Goal: Navigation & Orientation: Find specific page/section

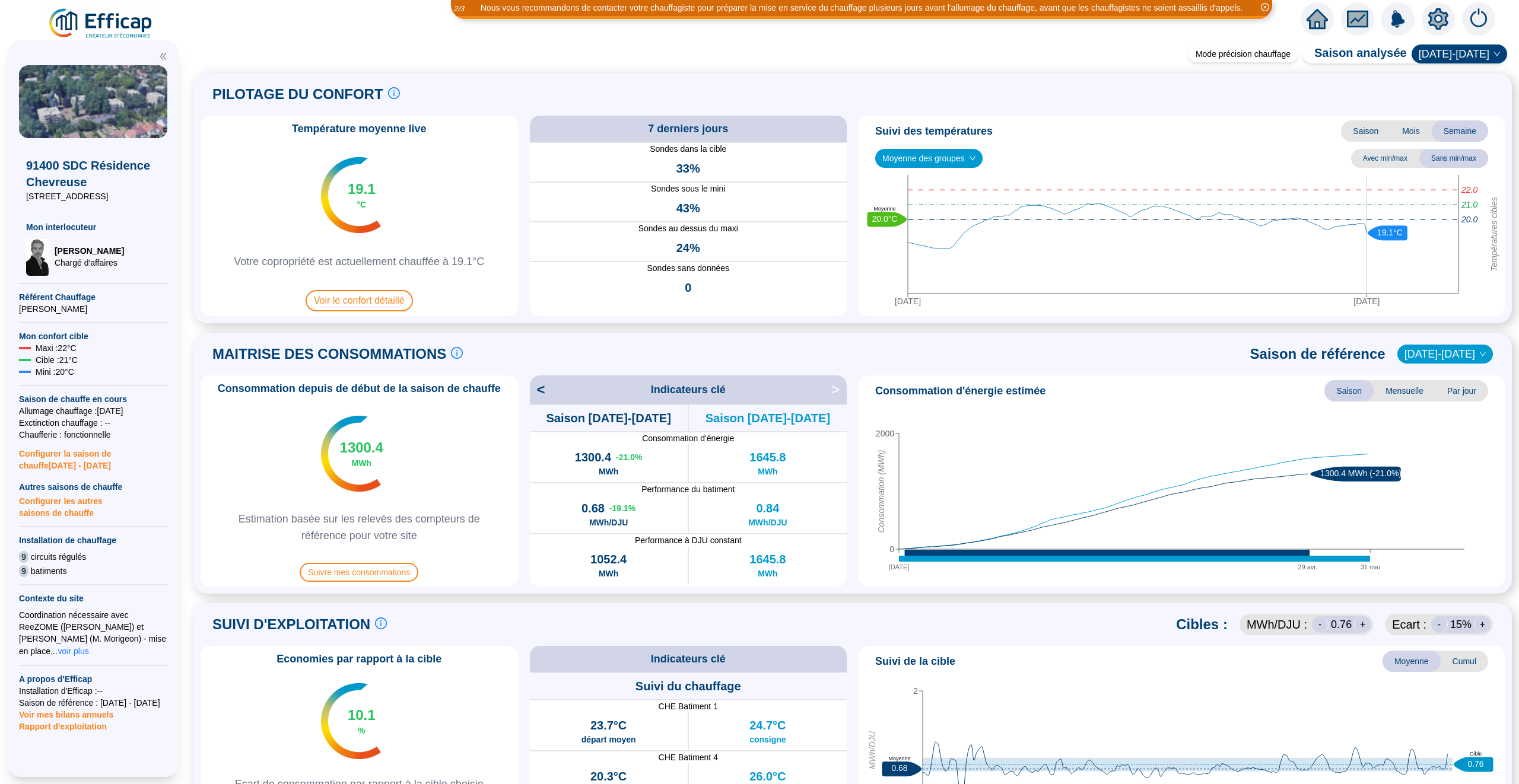
scroll to position [9, 0]
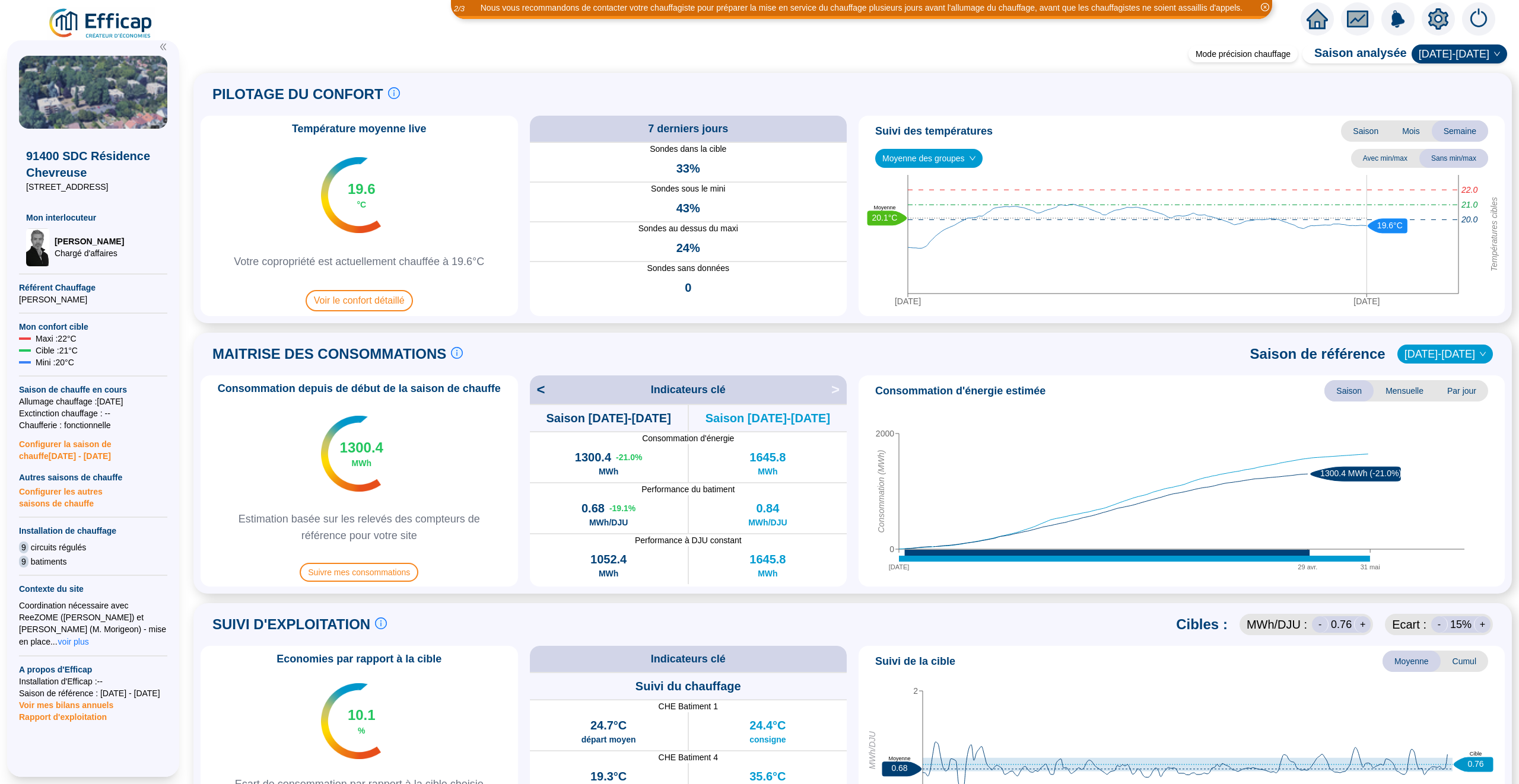
click at [1307, 22] on icon "home" at bounding box center [1317, 18] width 21 height 21
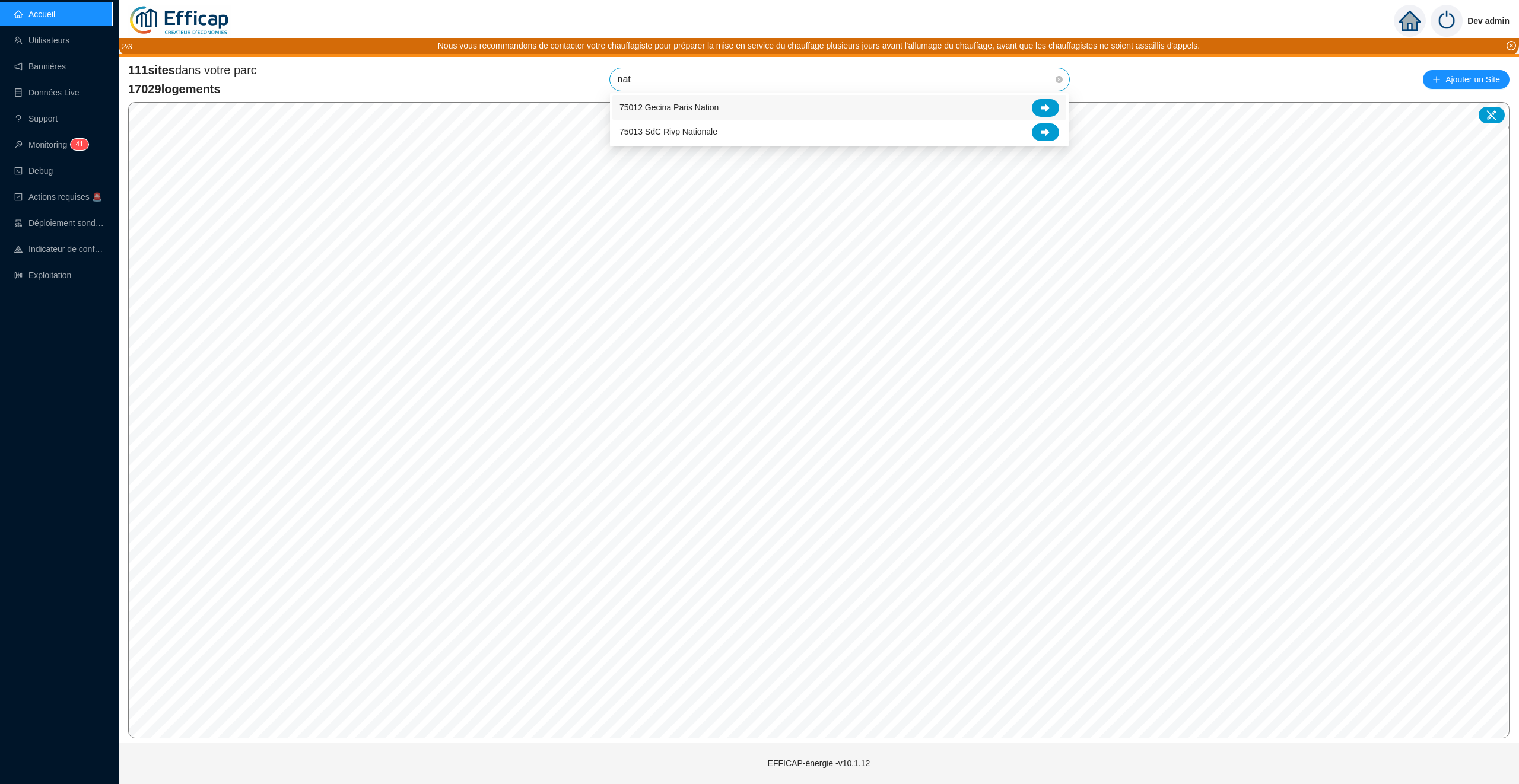
type input "nati"
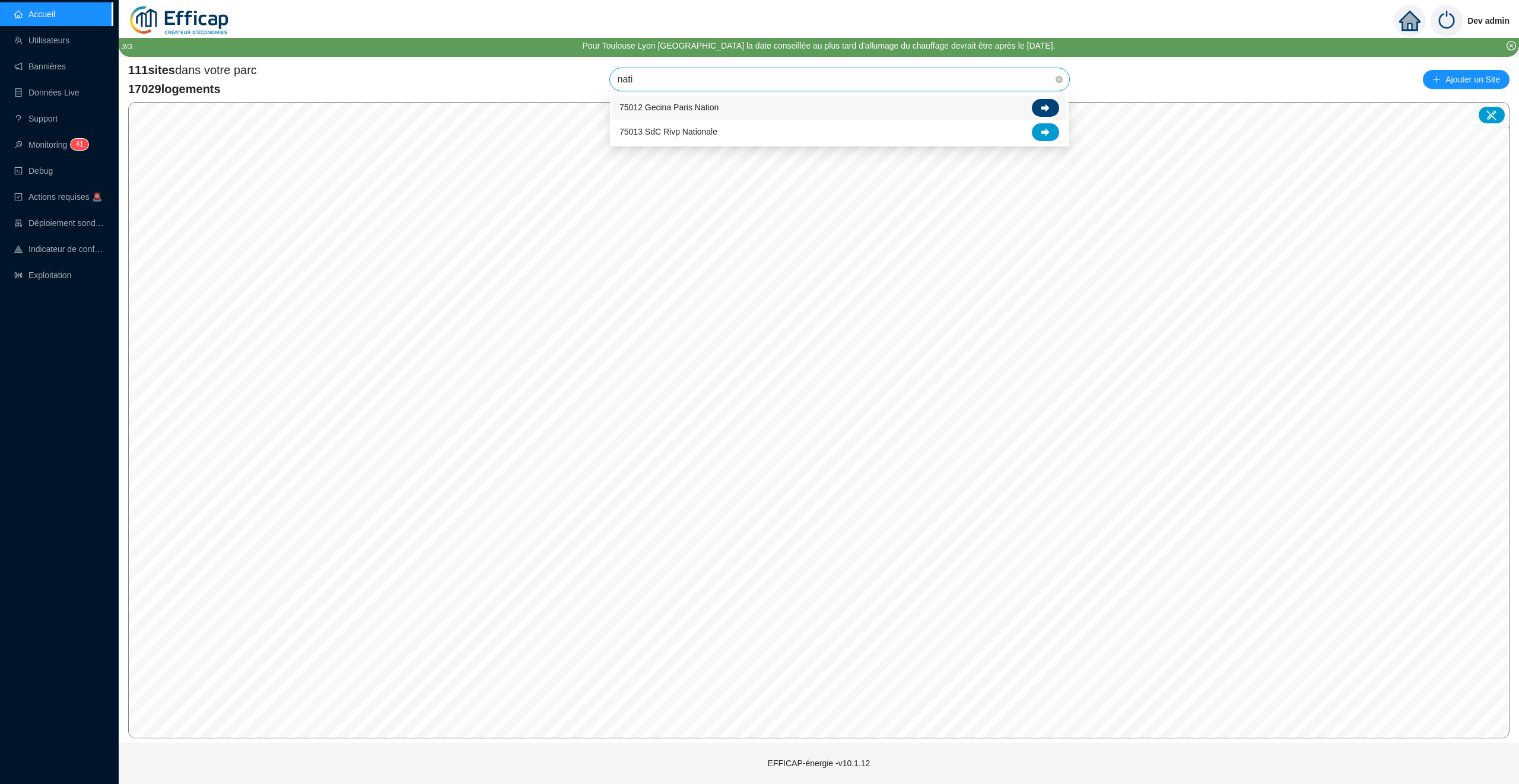
click at [1049, 101] on div at bounding box center [1045, 108] width 27 height 17
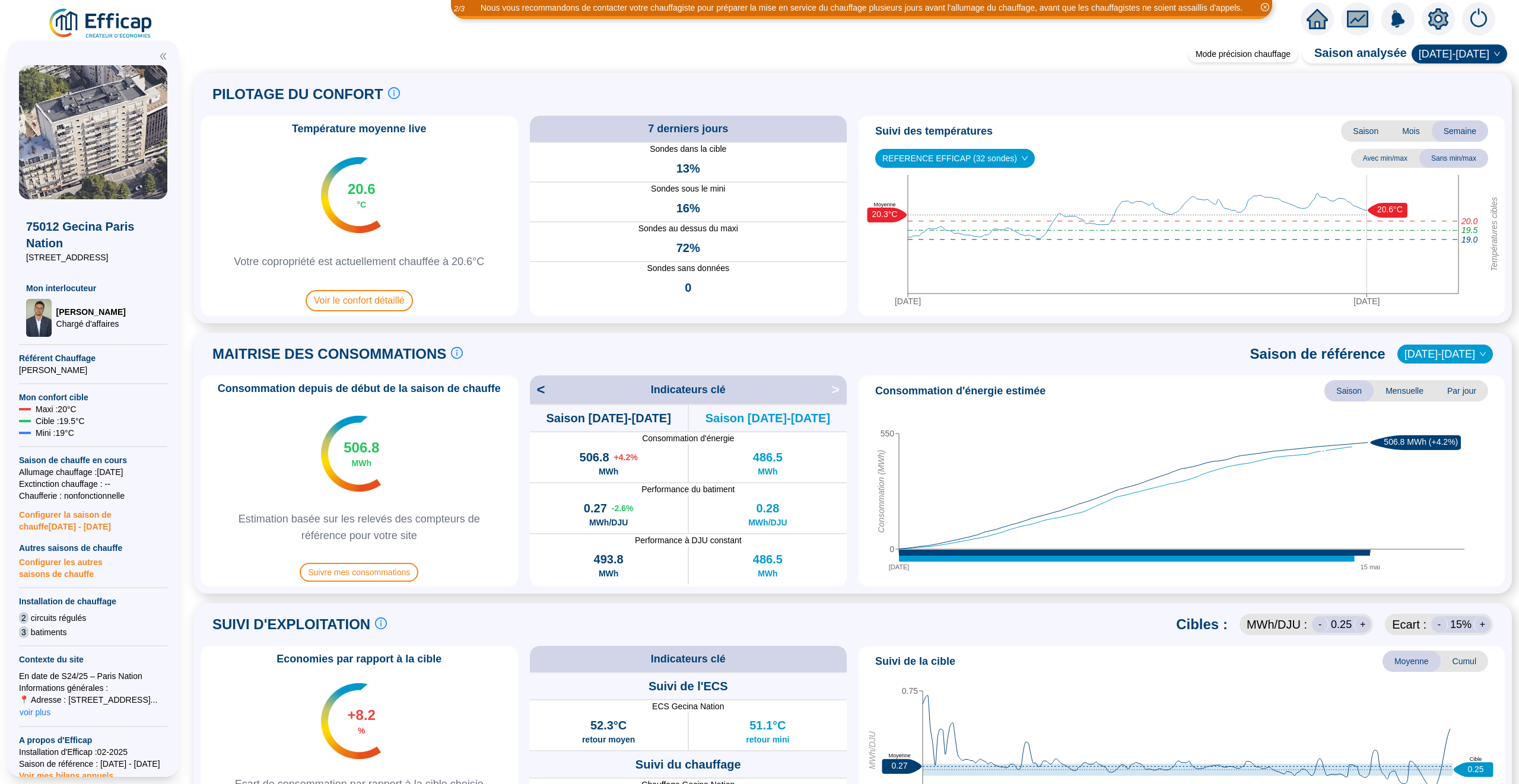
click at [1309, 25] on icon "home" at bounding box center [1317, 19] width 21 height 20
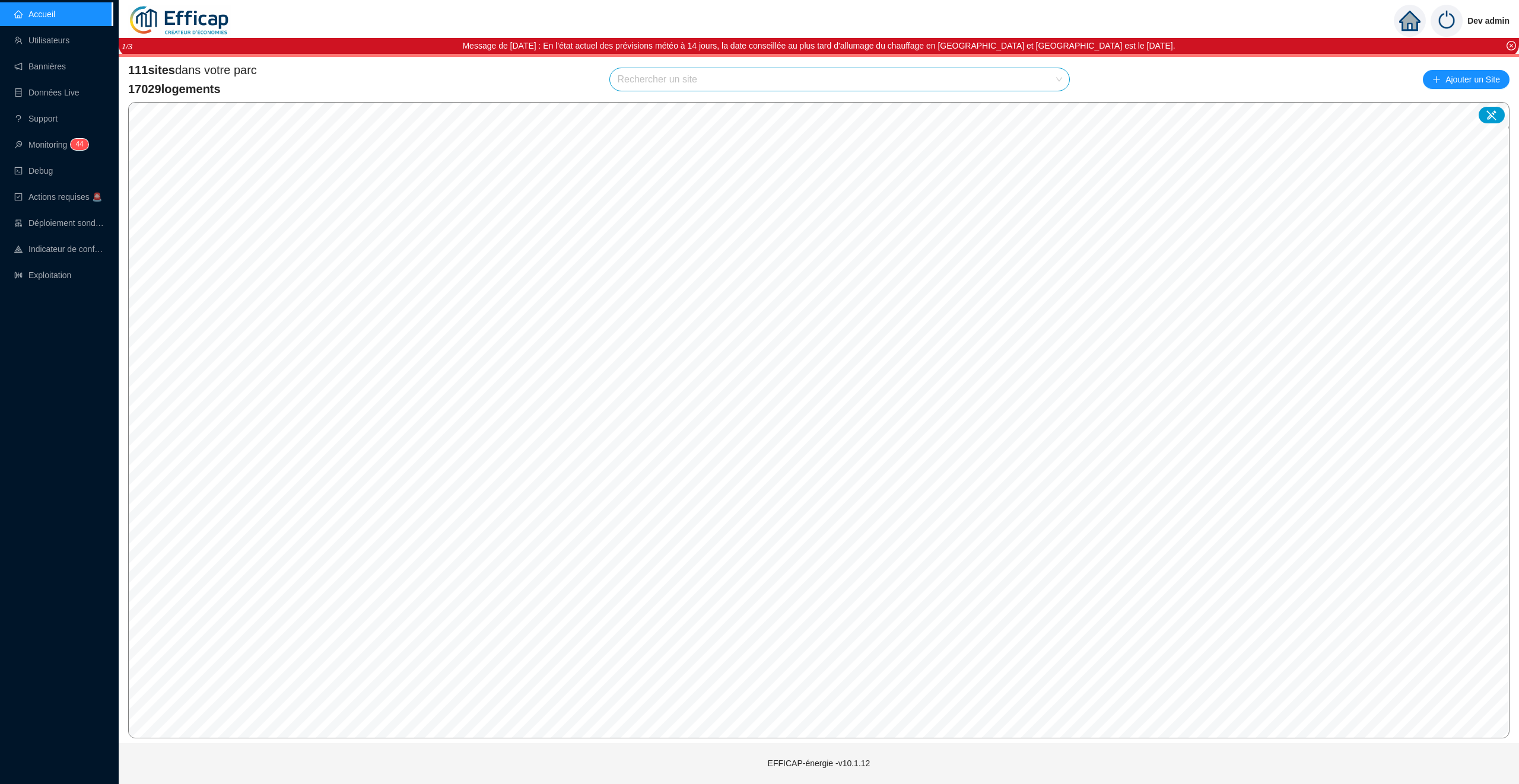
click at [594, 79] on div "111 sites dans votre parc 17029 logements Rechercher un site Ajouter un Site" at bounding box center [818, 79] width 1381 height 36
click at [686, 81] on input "search" at bounding box center [834, 79] width 434 height 23
